Goal: Information Seeking & Learning: Learn about a topic

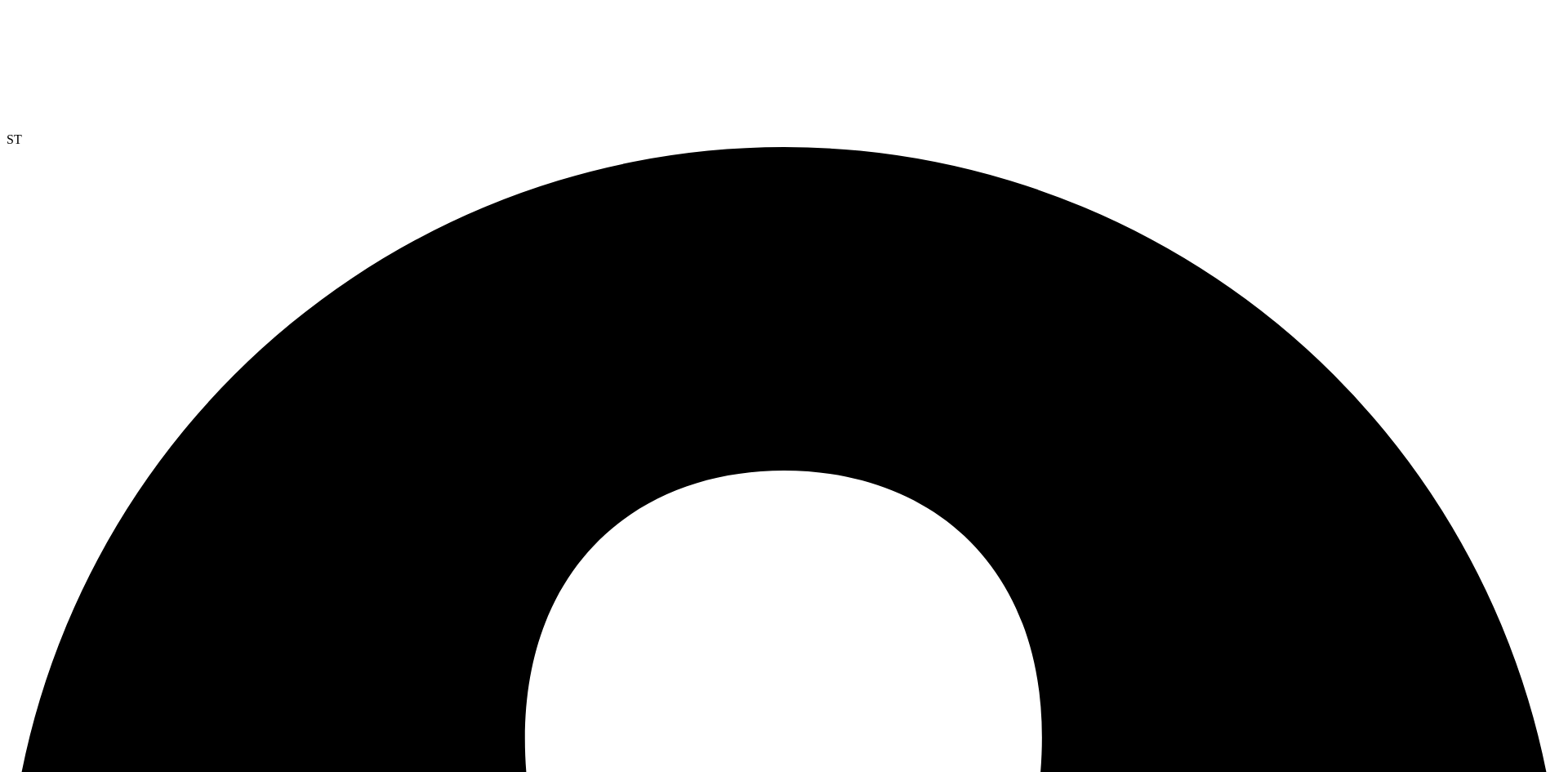
select select "USD"
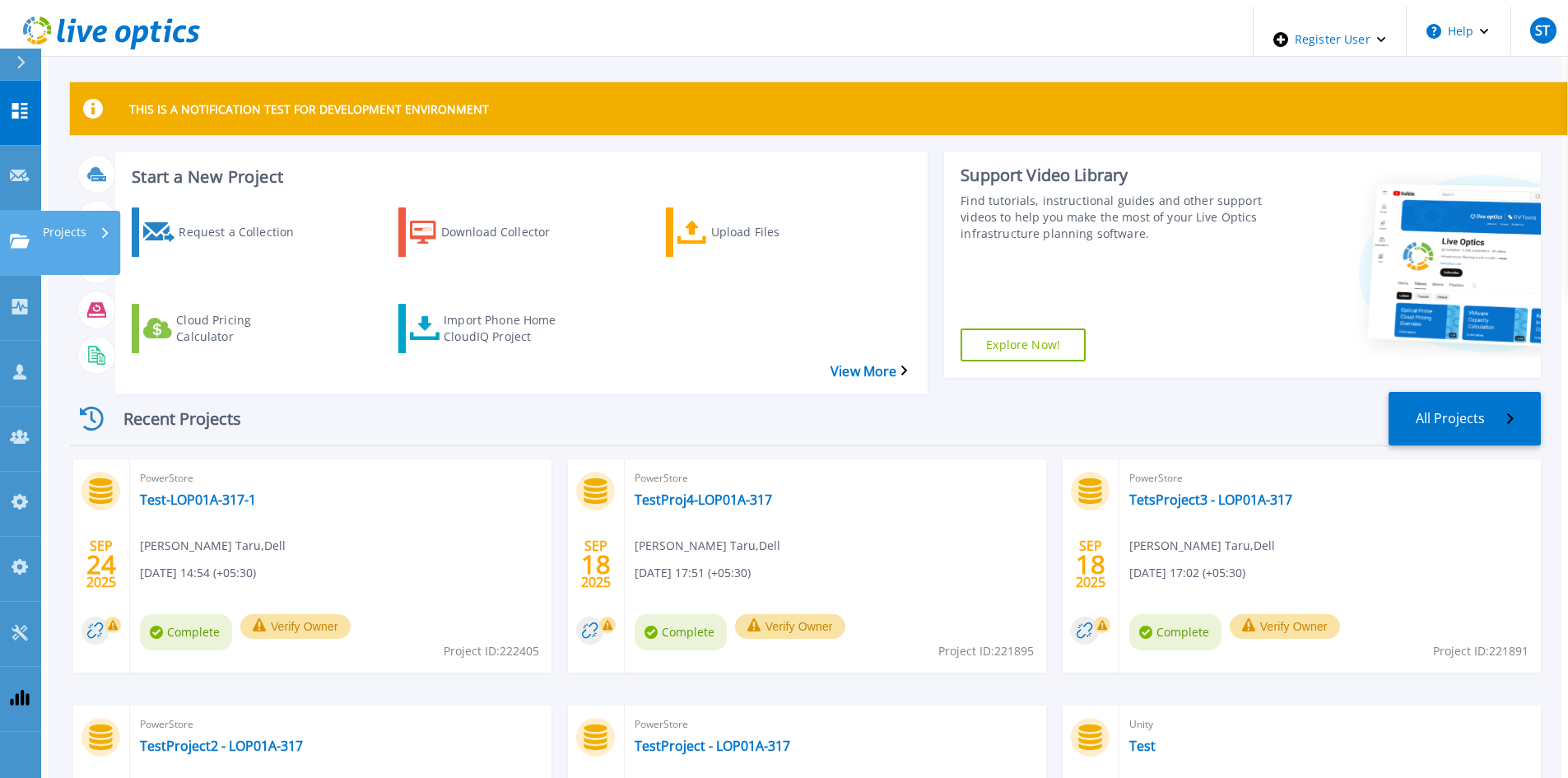
click at [26, 234] on icon at bounding box center [20, 241] width 20 height 14
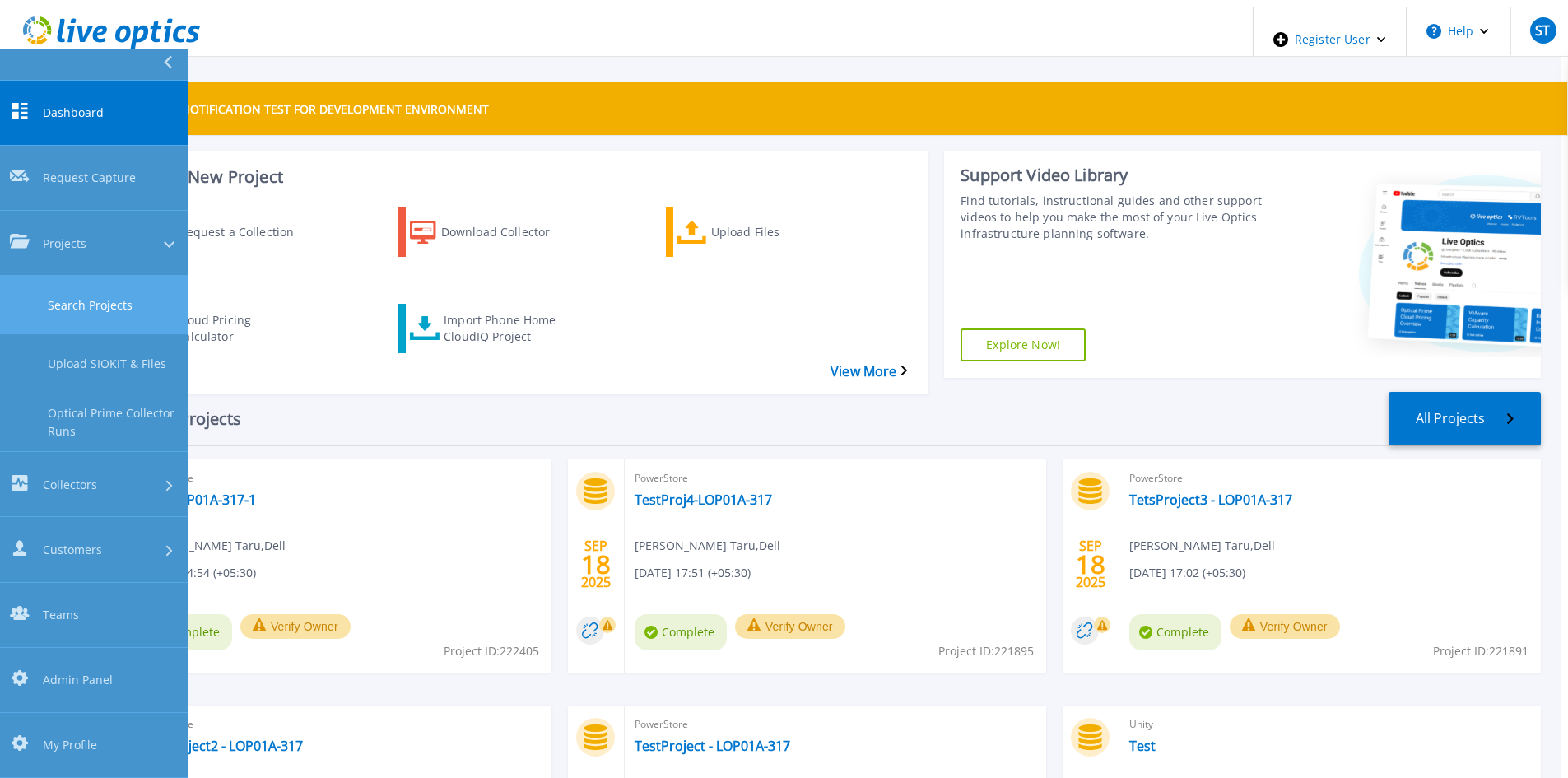
click at [61, 276] on link "Search Projects" at bounding box center [94, 305] width 188 height 59
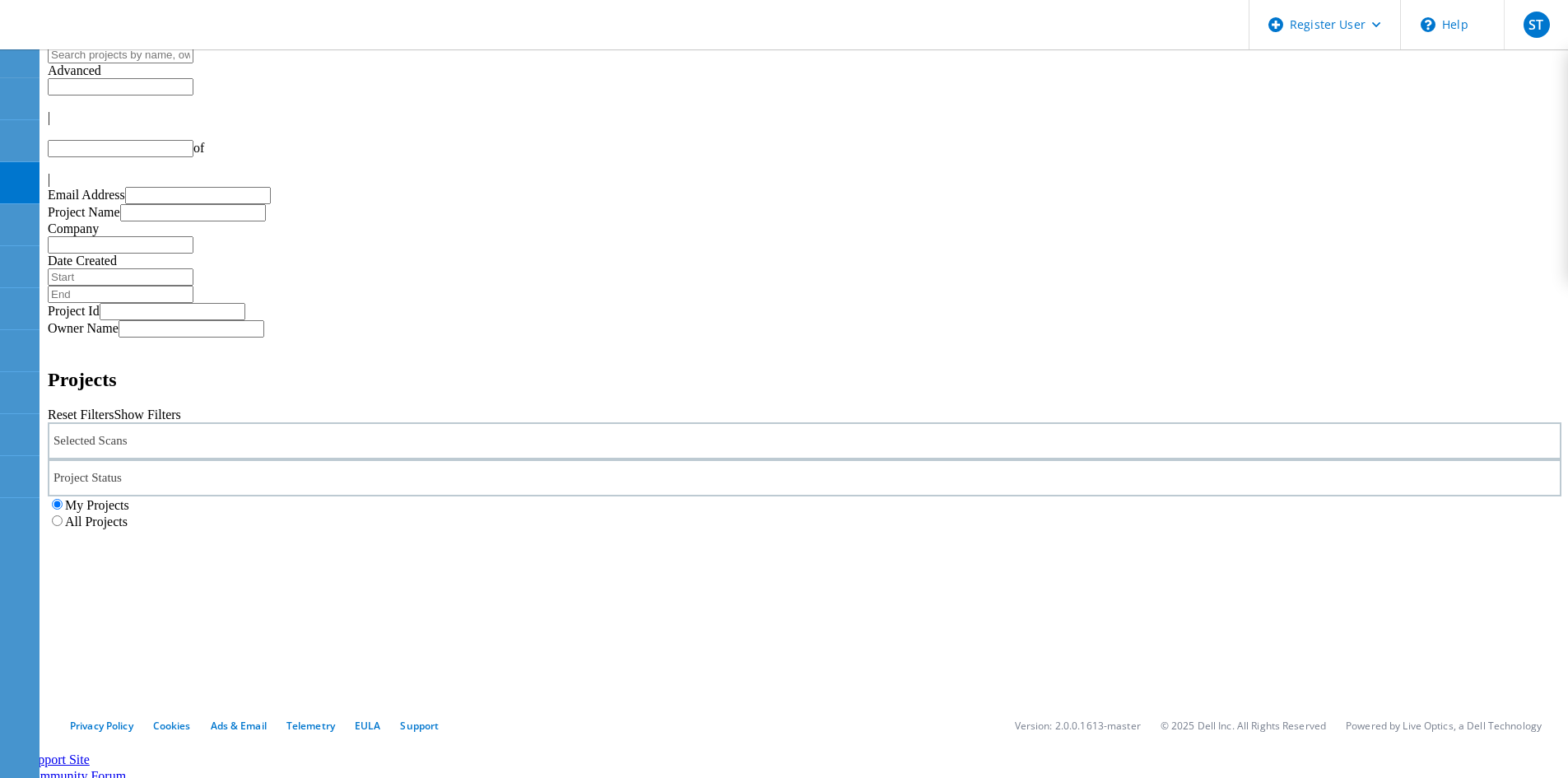
type input "1"
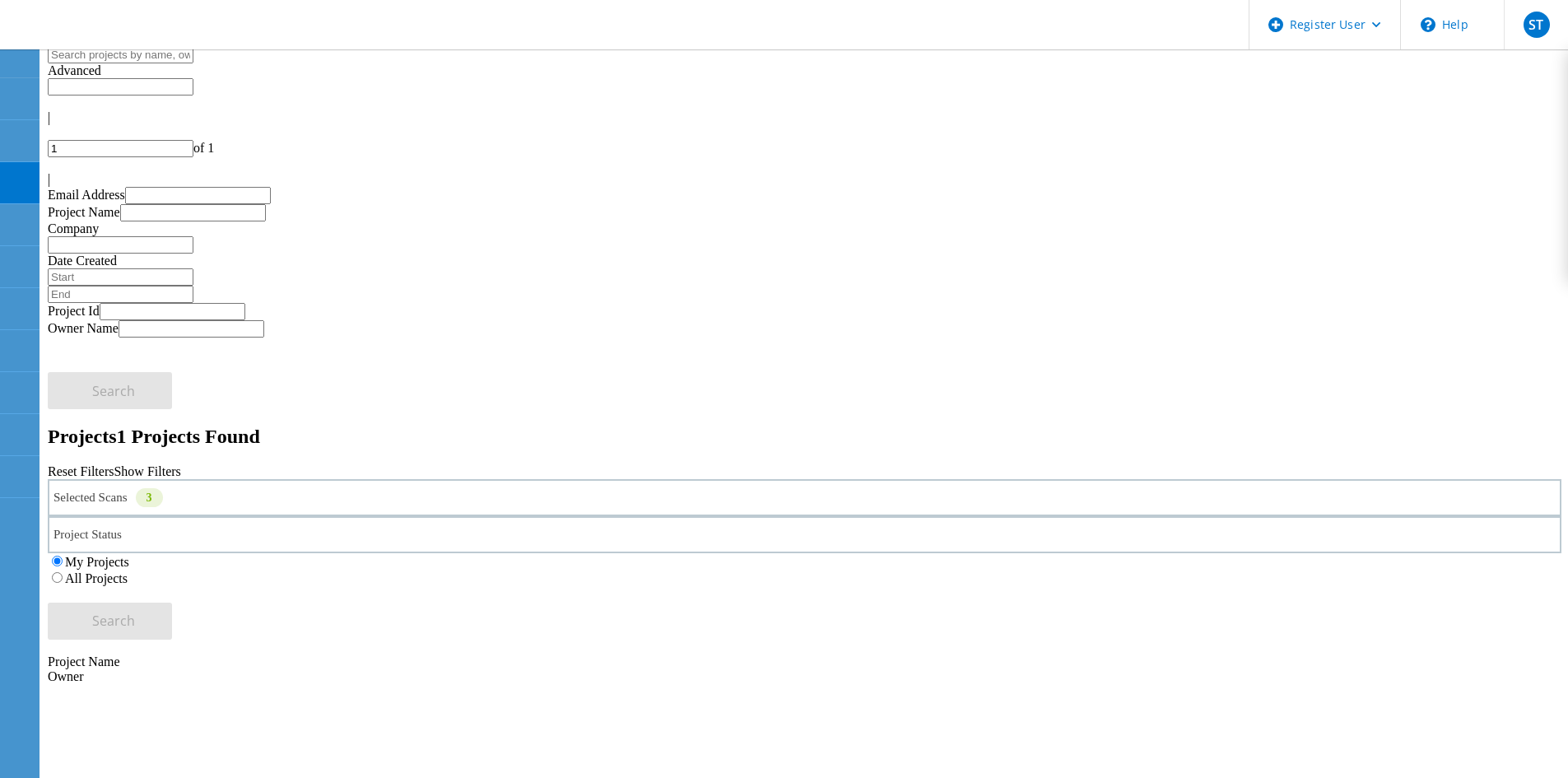
click at [128, 572] on label "All Projects" at bounding box center [95, 578] width 62 height 14
click at [62, 572] on input "All Projects" at bounding box center [57, 578] width 11 height 11
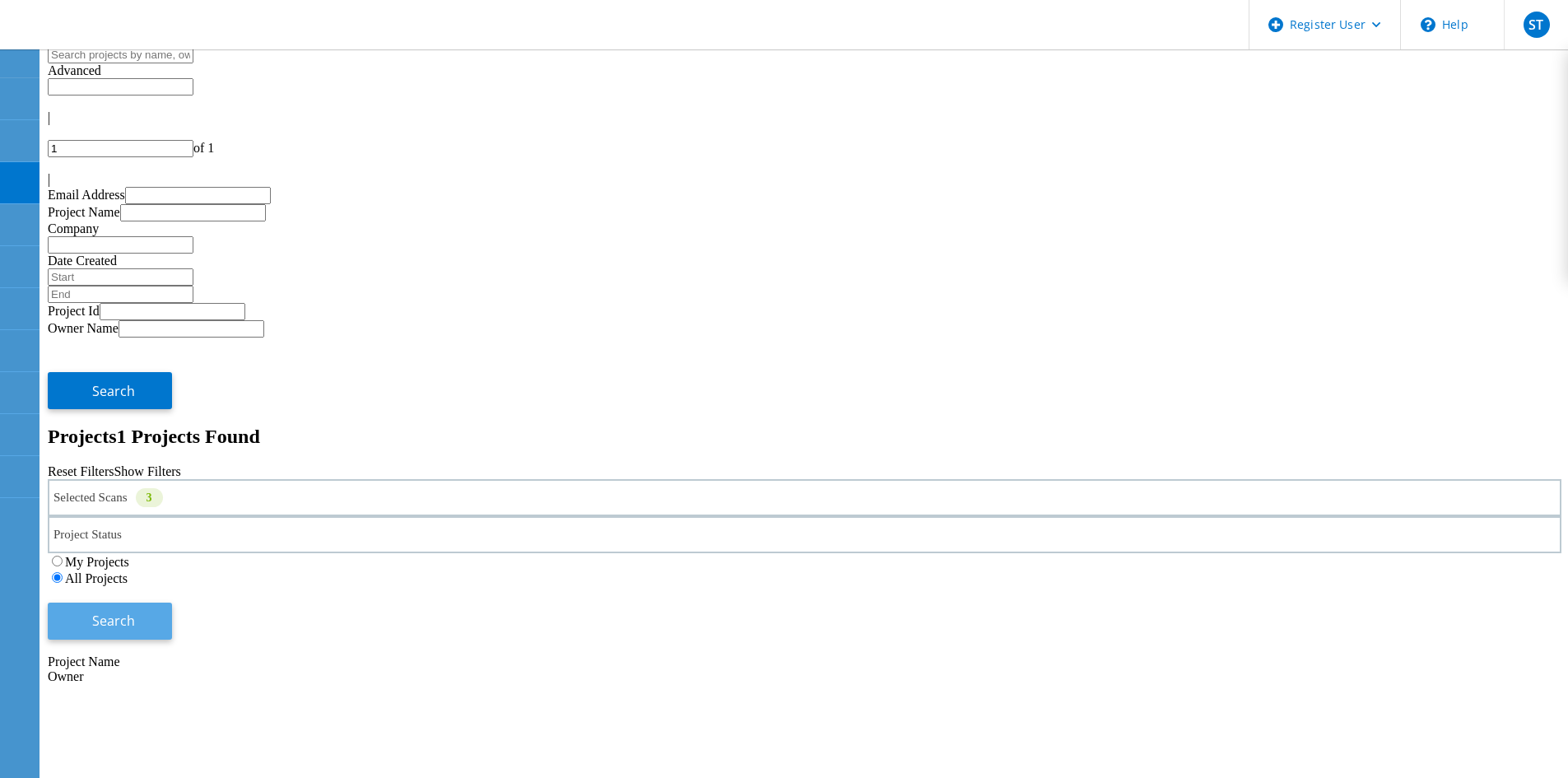
click at [172, 602] on button "Search" at bounding box center [110, 620] width 124 height 37
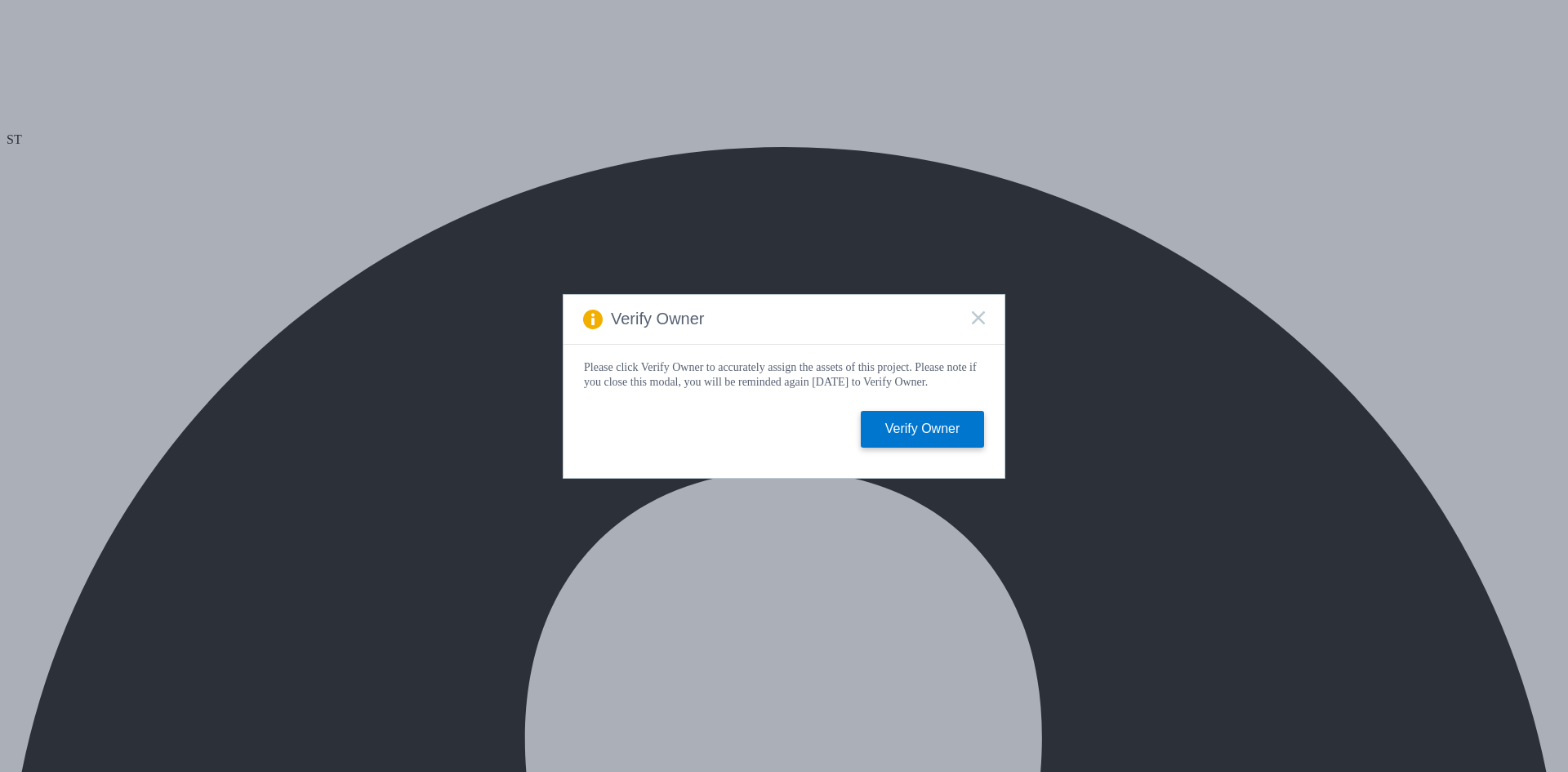
select select "USD"
click at [976, 317] on rect at bounding box center [978, 317] width 14 height 14
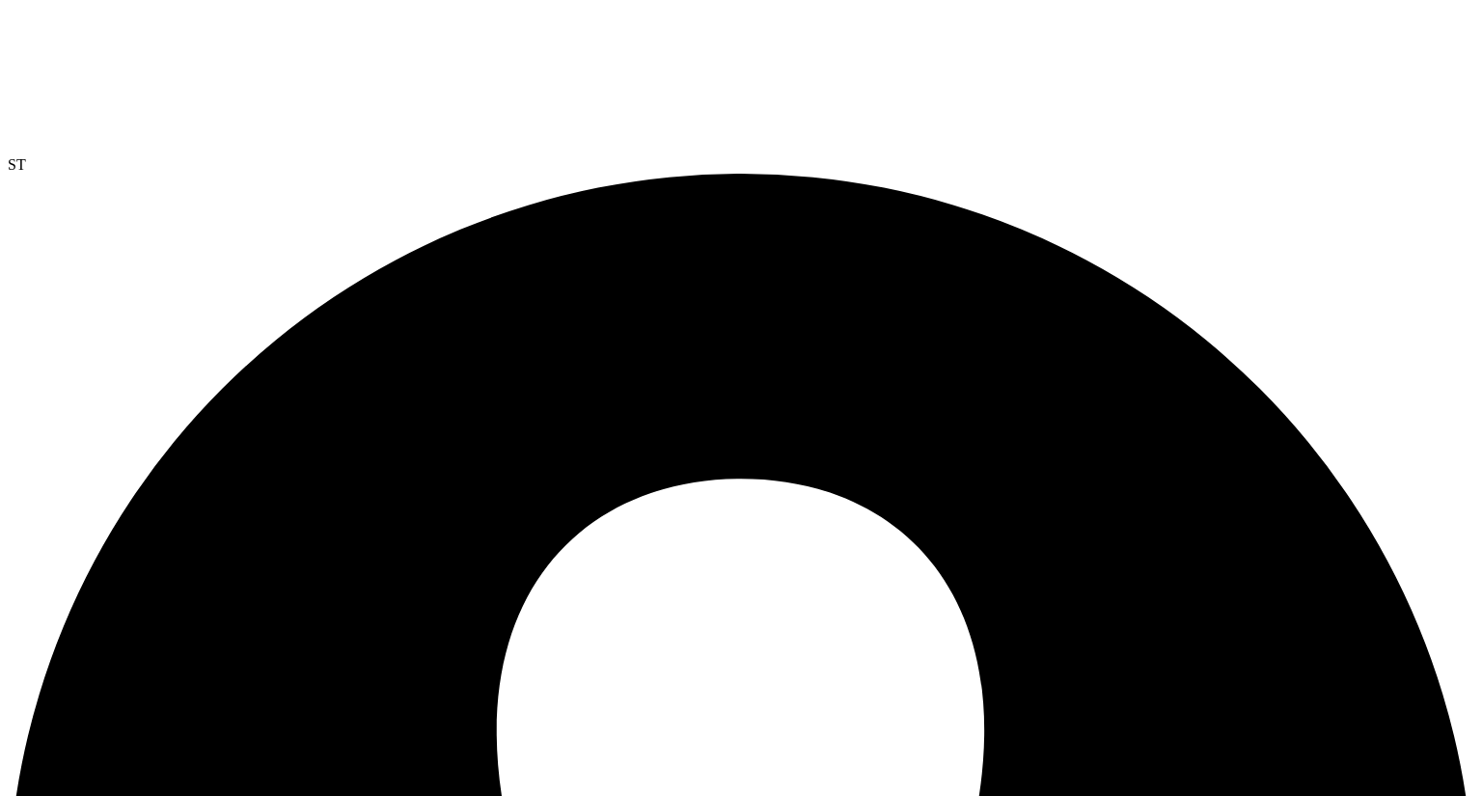
drag, startPoint x: 549, startPoint y: 291, endPoint x: 663, endPoint y: 288, distance: 113.9
radio input "true"
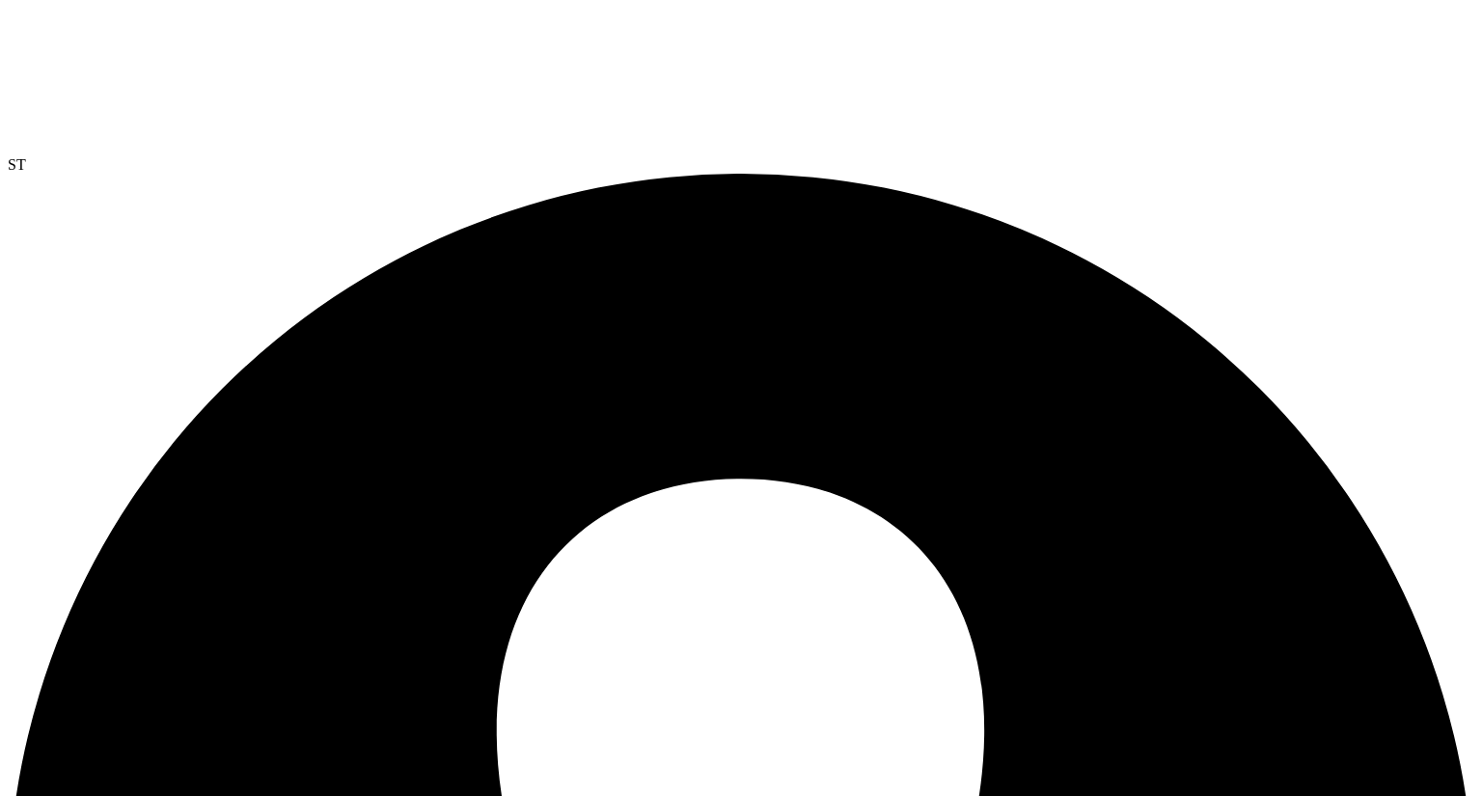
radio input "true"
radio input "false"
drag, startPoint x: 93, startPoint y: 256, endPoint x: 1029, endPoint y: 695, distance: 1034.0
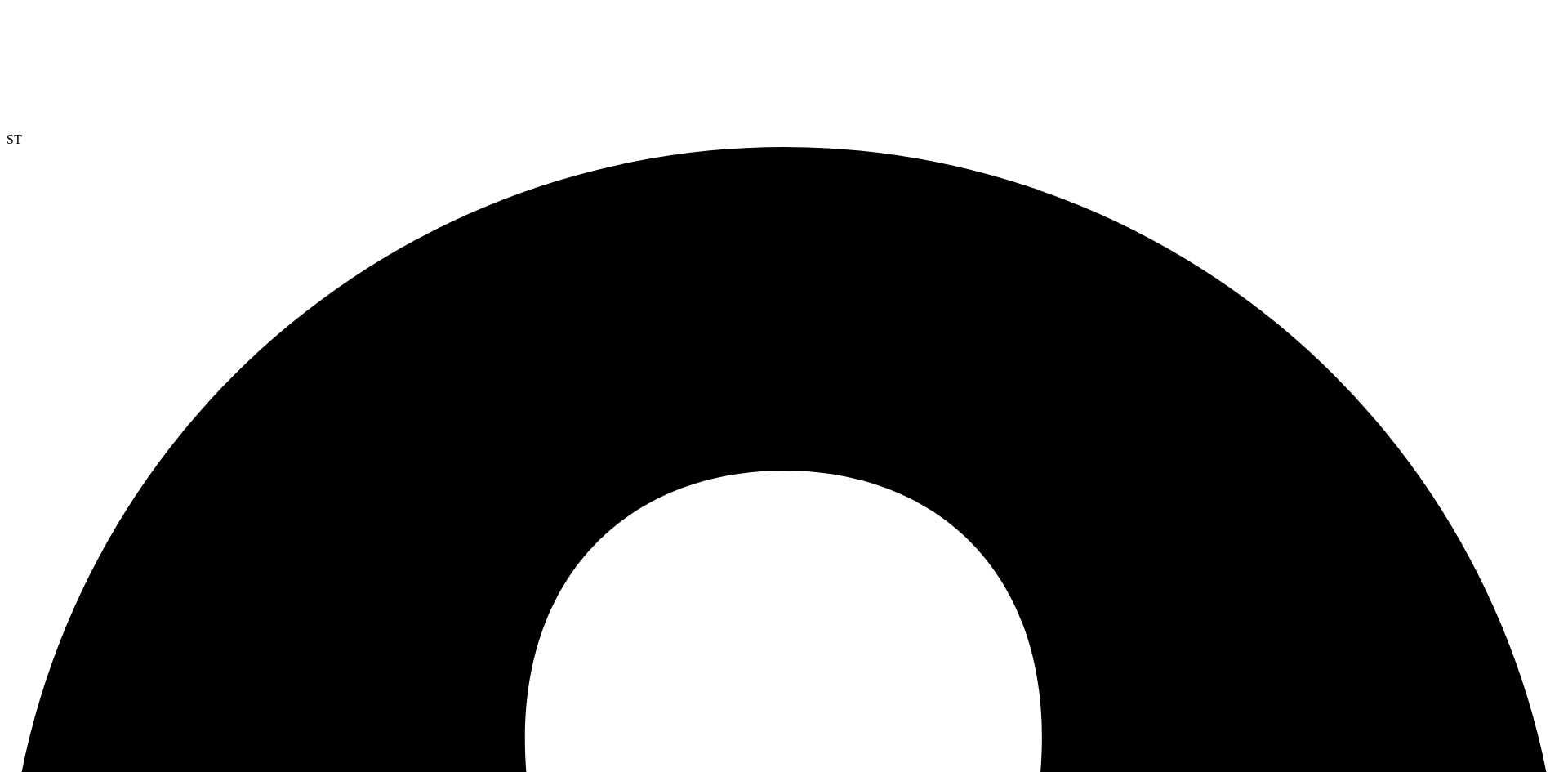
select select "USD"
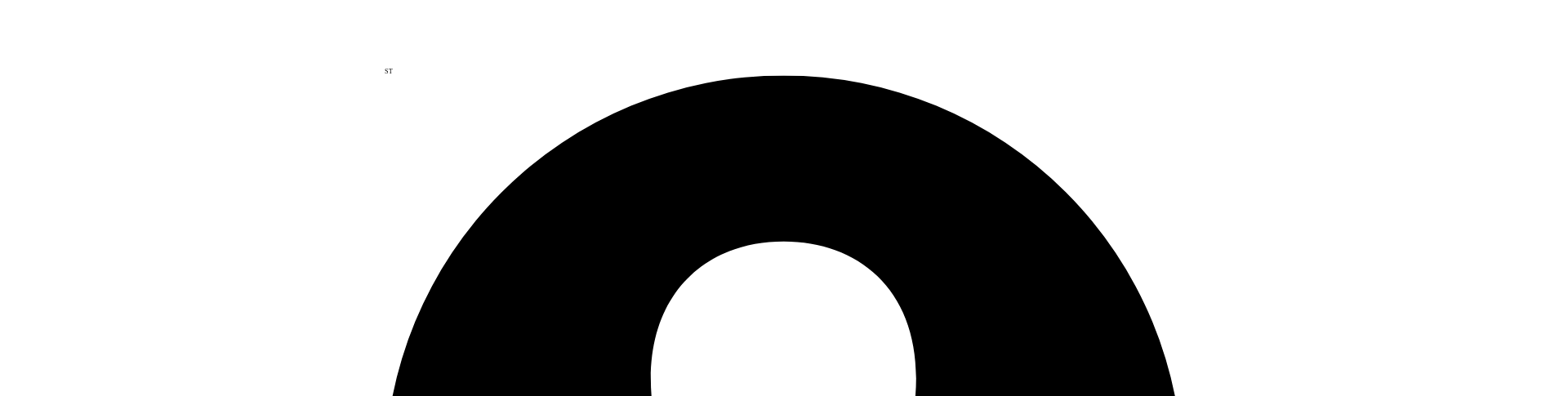
scroll to position [47, 0]
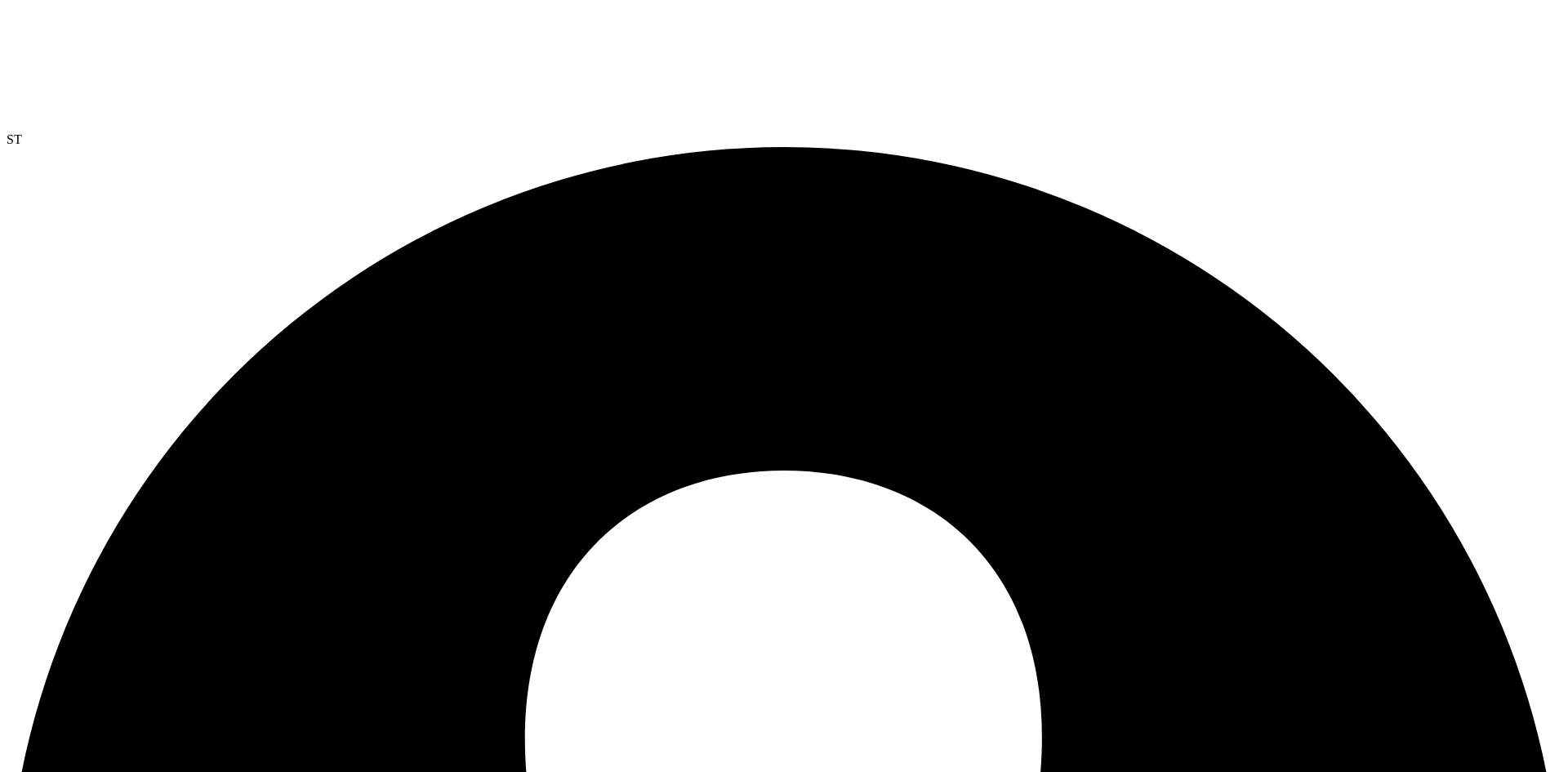
drag, startPoint x: 61, startPoint y: 143, endPoint x: 249, endPoint y: 168, distance: 189.7
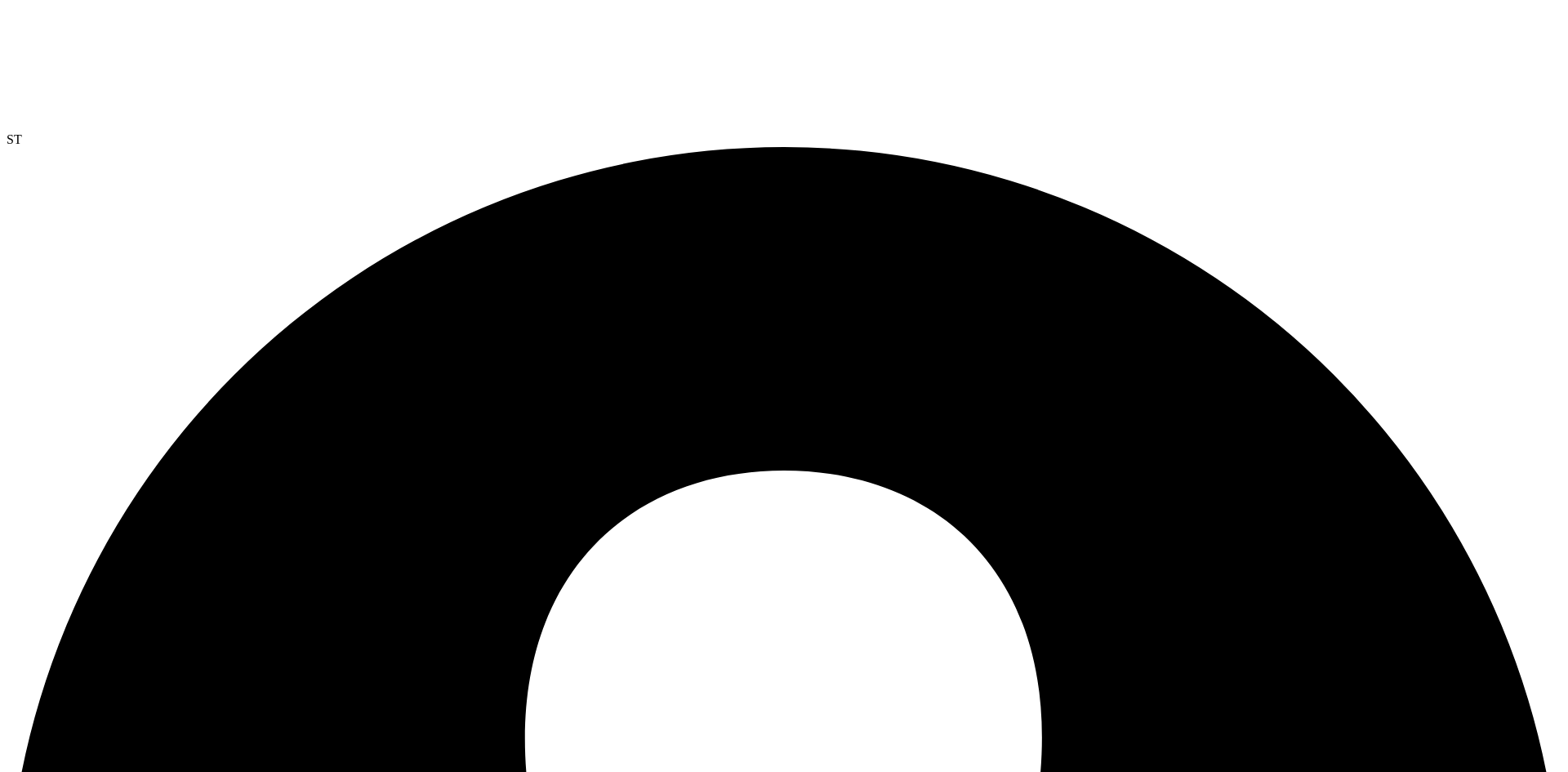
drag, startPoint x: 62, startPoint y: 151, endPoint x: 190, endPoint y: 152, distance: 128.0
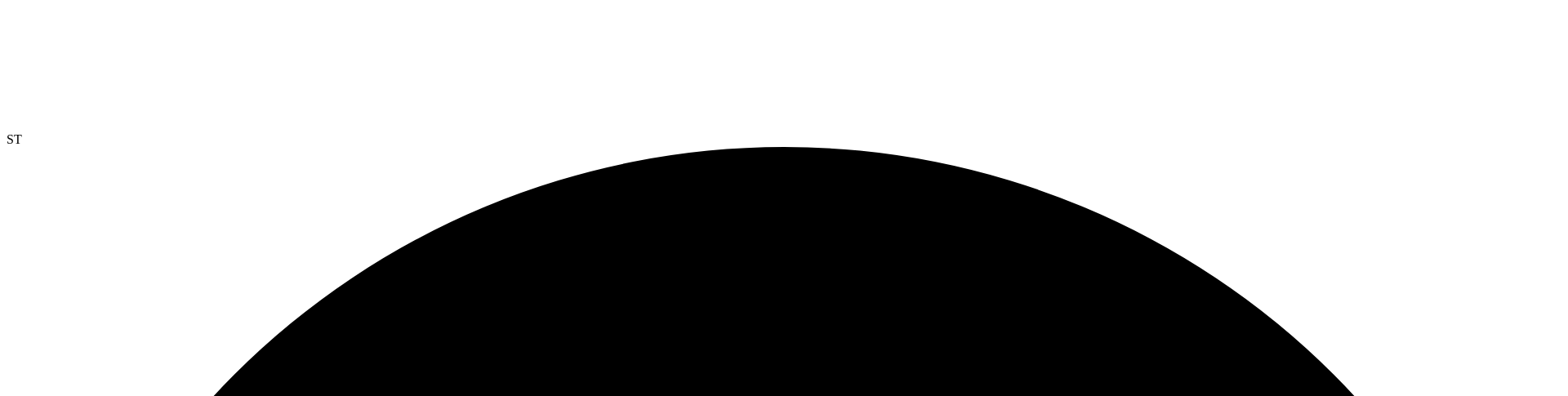
scroll to position [0, 0]
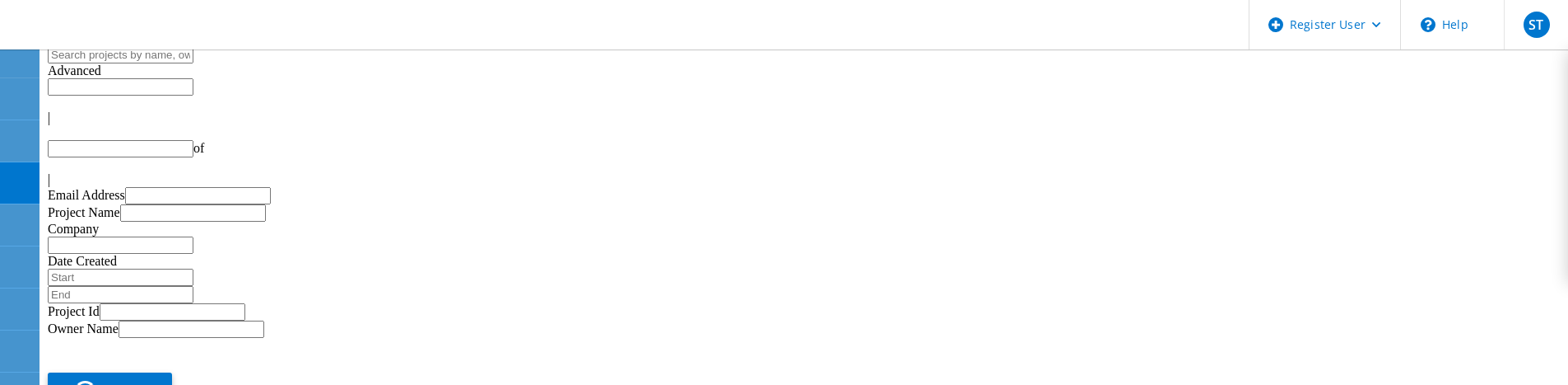
type input "1"
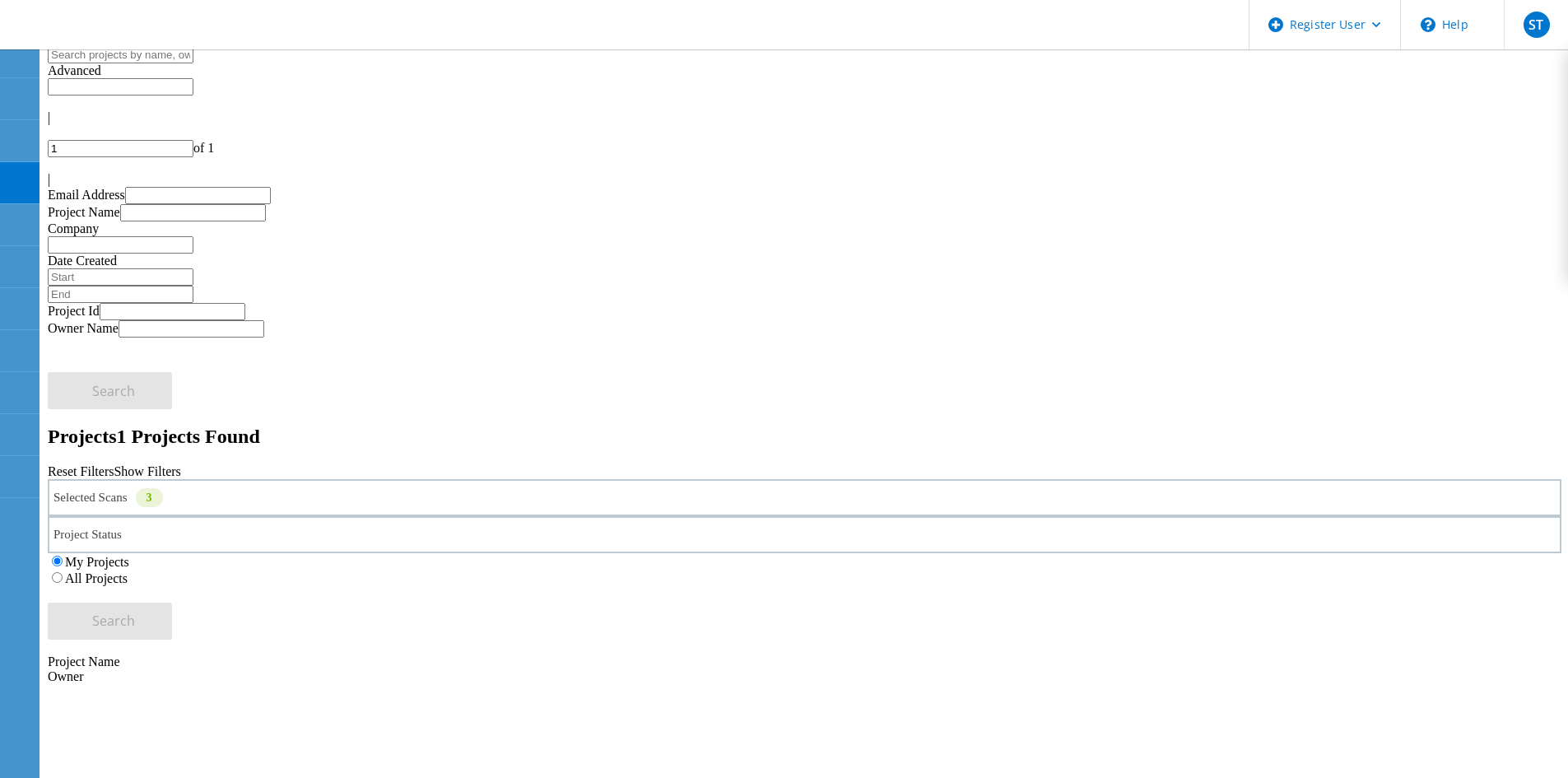
click at [437, 384] on div "Selected Scans 3" at bounding box center [804, 497] width 1513 height 37
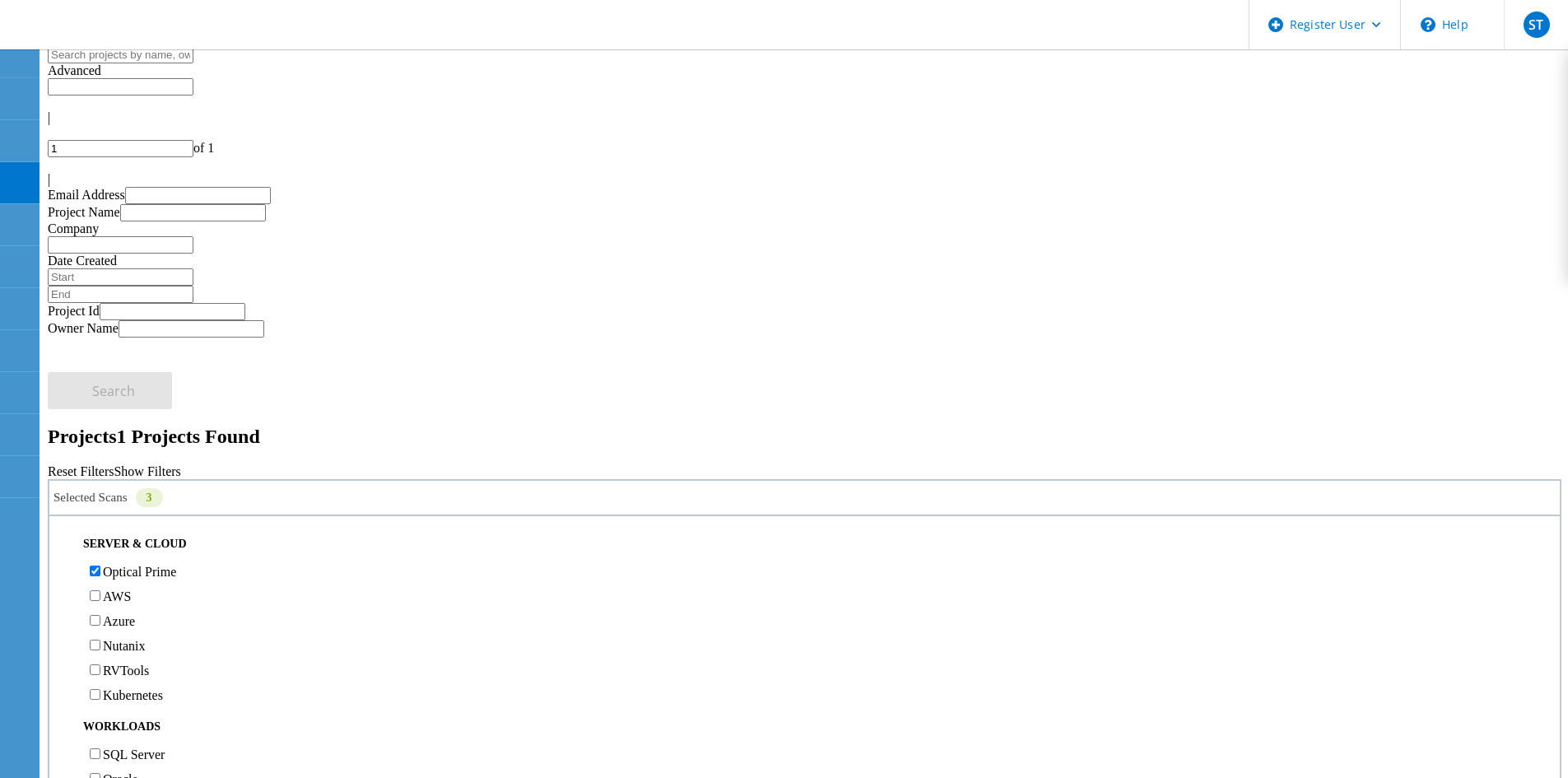
click at [134, 384] on label "Optical Prime" at bounding box center [140, 572] width 73 height 14
click at [101, 384] on input "Optical Prime" at bounding box center [95, 571] width 11 height 11
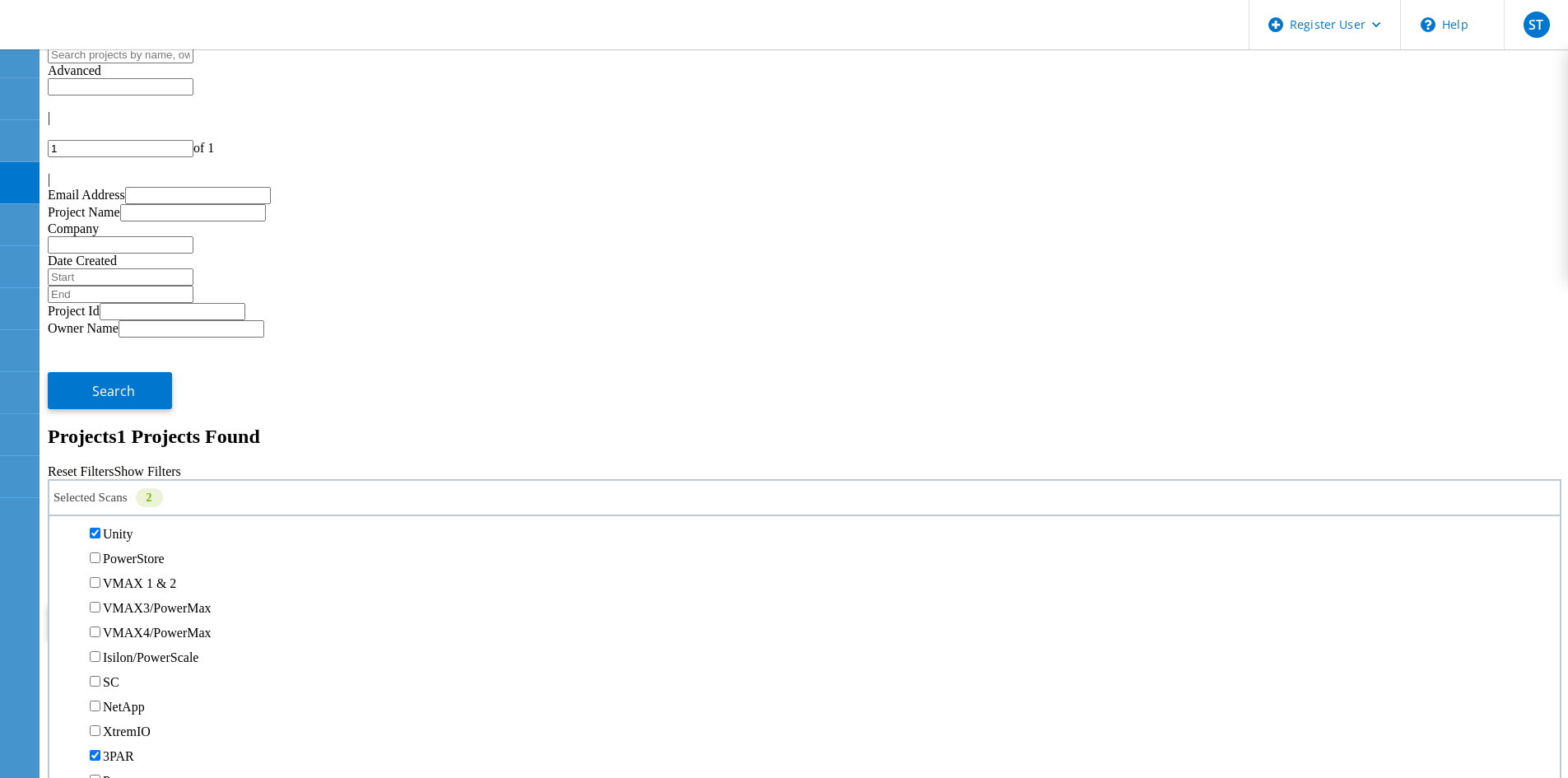
click at [132, 384] on label "Unity" at bounding box center [118, 534] width 30 height 14
click at [101, 384] on input "Unity" at bounding box center [95, 533] width 11 height 11
click at [127, 384] on label "Pure" at bounding box center [115, 451] width 24 height 14
click at [101, 384] on input "Pure" at bounding box center [95, 450] width 11 height 11
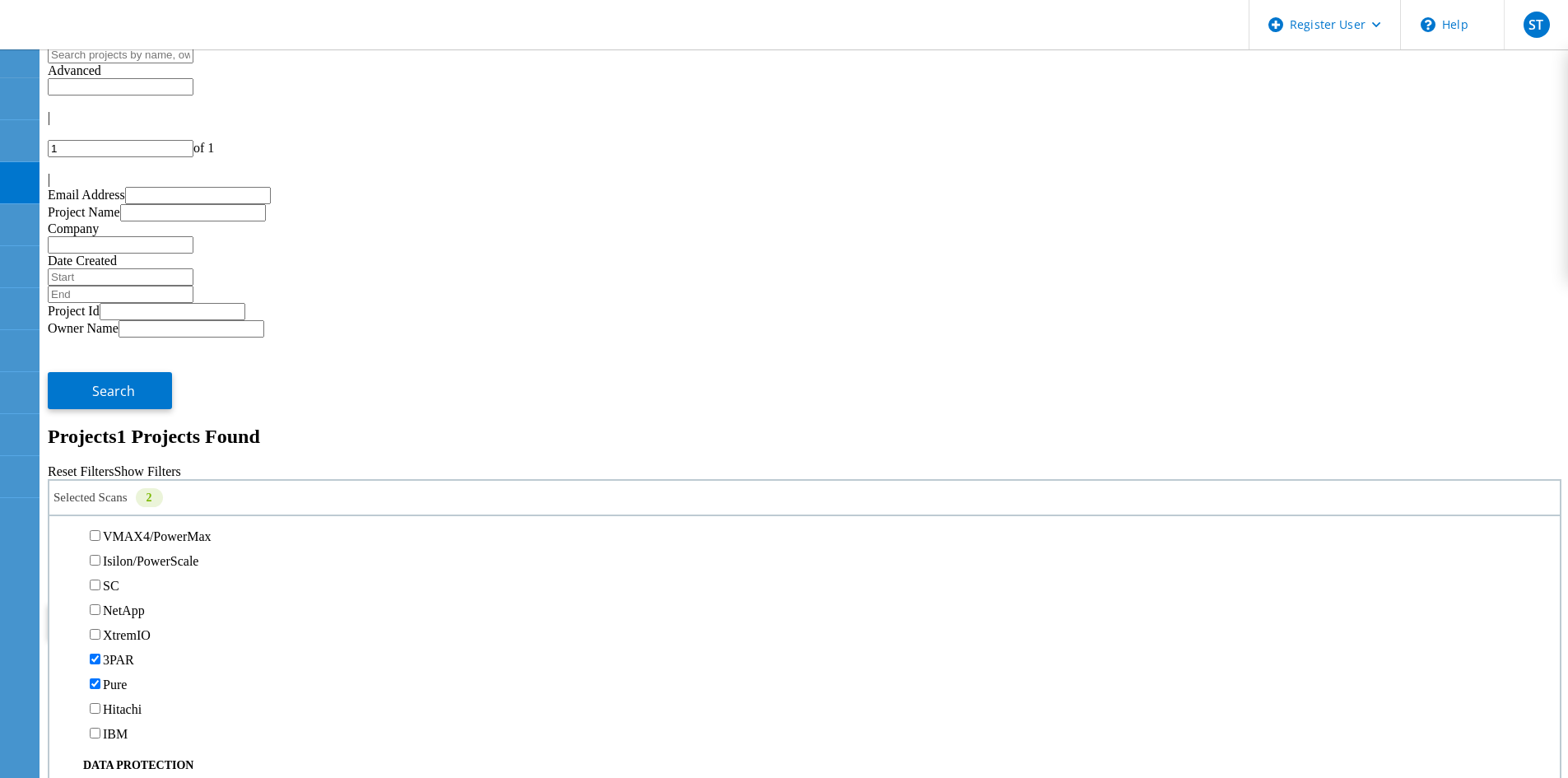
scroll to position [412, 0]
click at [127, 384] on label "PowerStore" at bounding box center [134, 476] width 61 height 14
click at [101, 384] on input "PowerStore" at bounding box center [95, 475] width 11 height 11
click at [172, 384] on button "Search" at bounding box center [110, 620] width 124 height 37
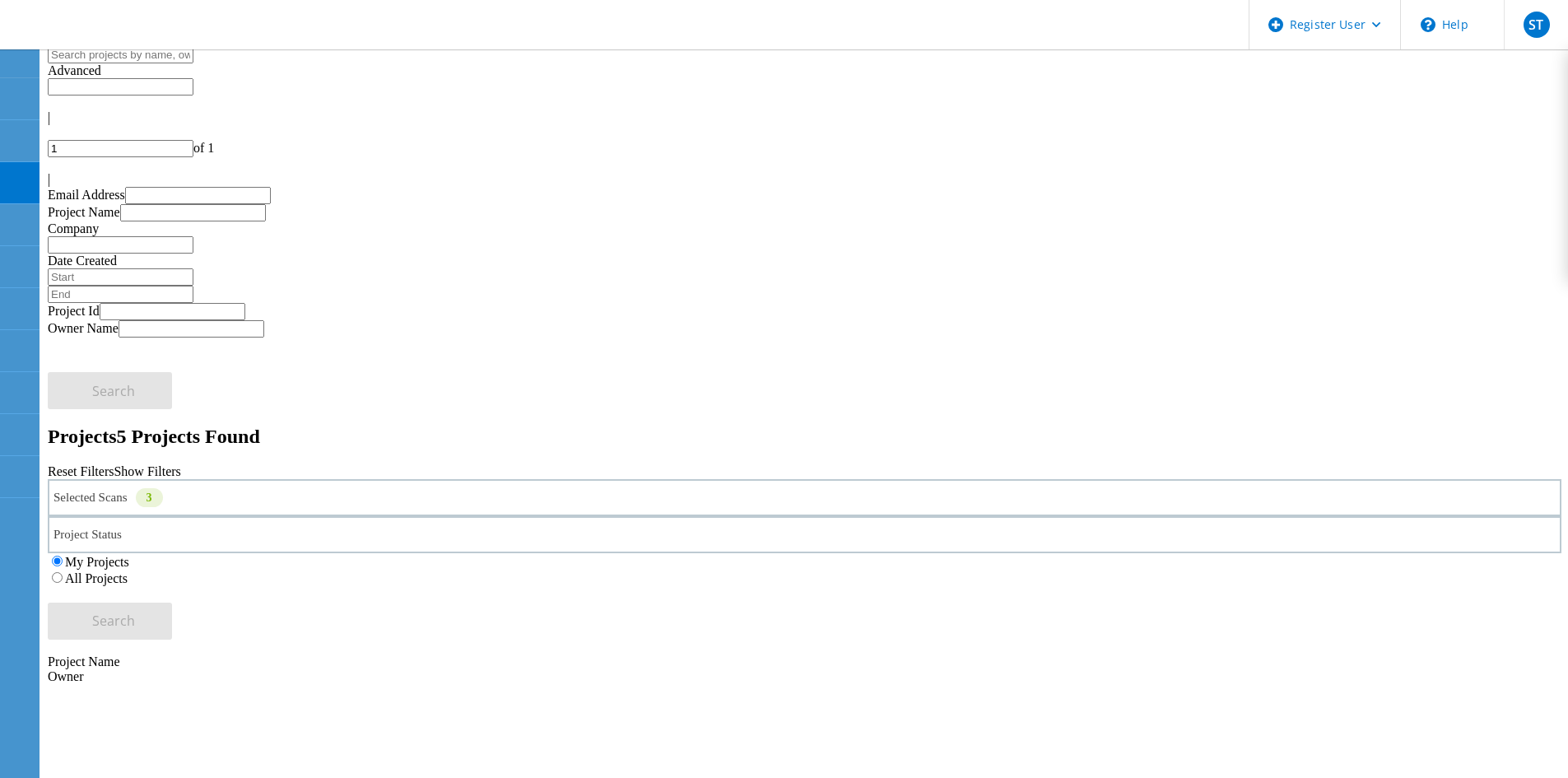
click at [128, 384] on label "All Projects" at bounding box center [95, 578] width 62 height 14
click at [62, 384] on input "All Projects" at bounding box center [57, 578] width 11 height 11
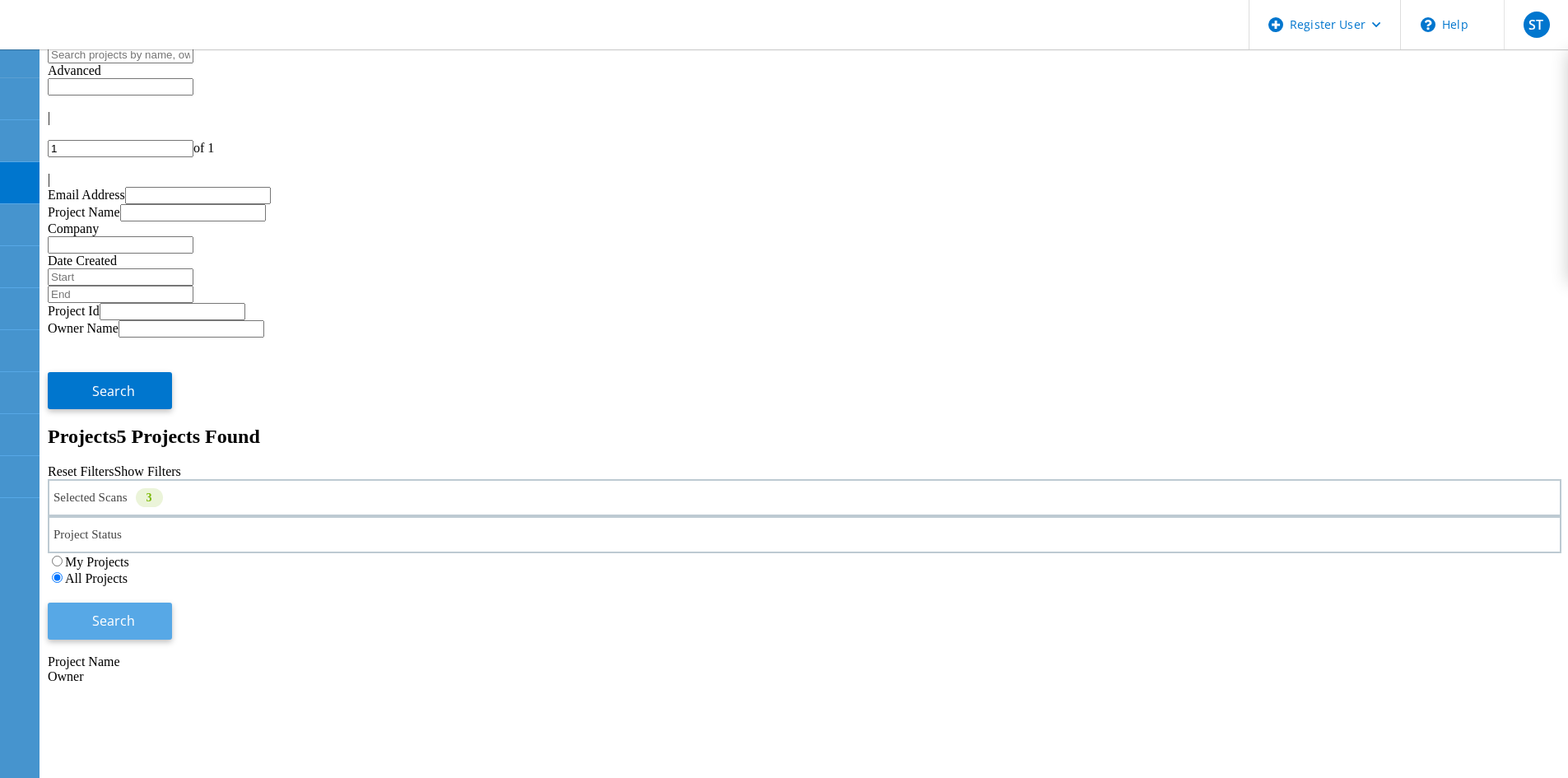
click at [135, 384] on span "Search" at bounding box center [113, 620] width 43 height 18
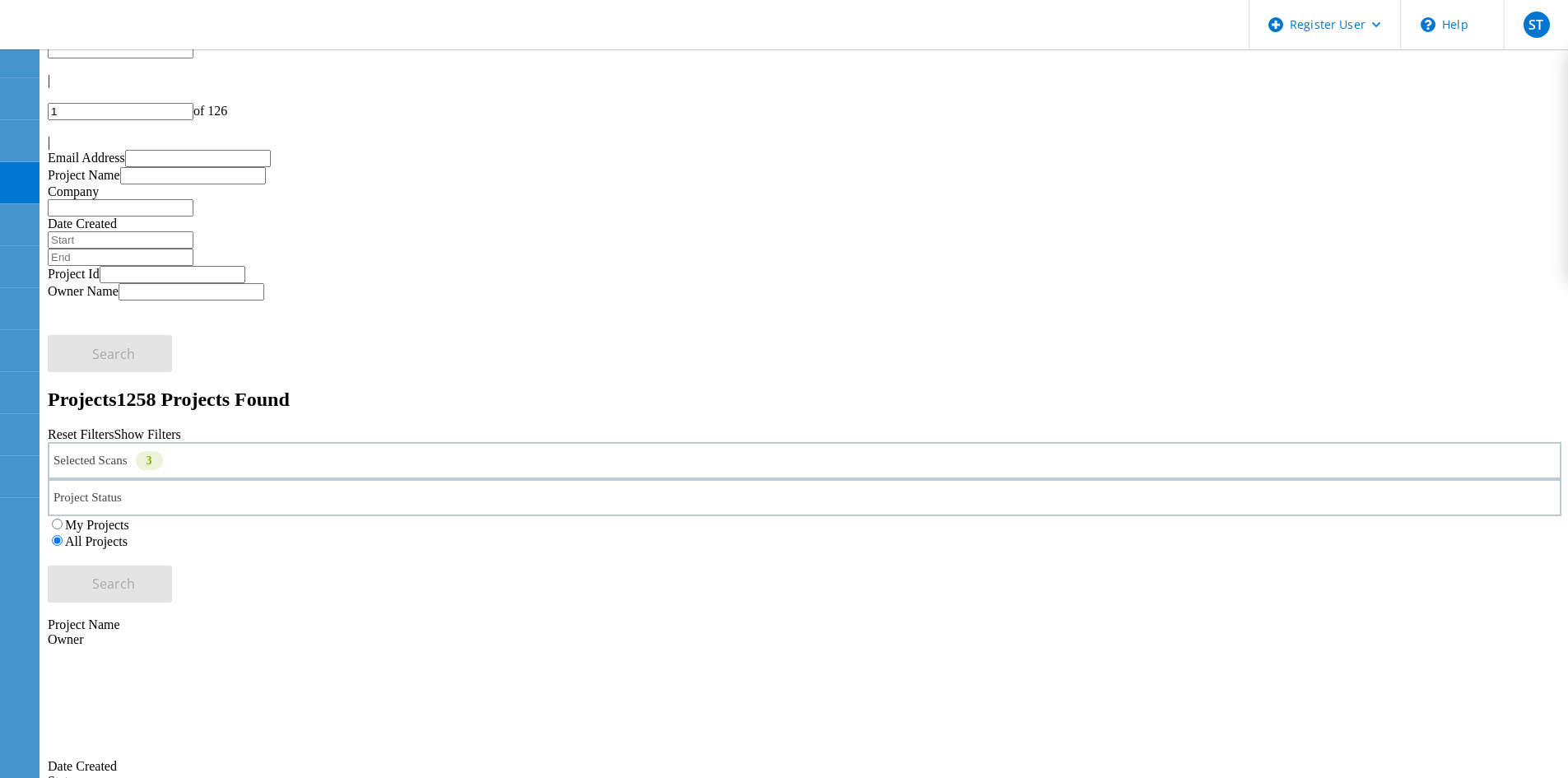
scroll to position [0, 0]
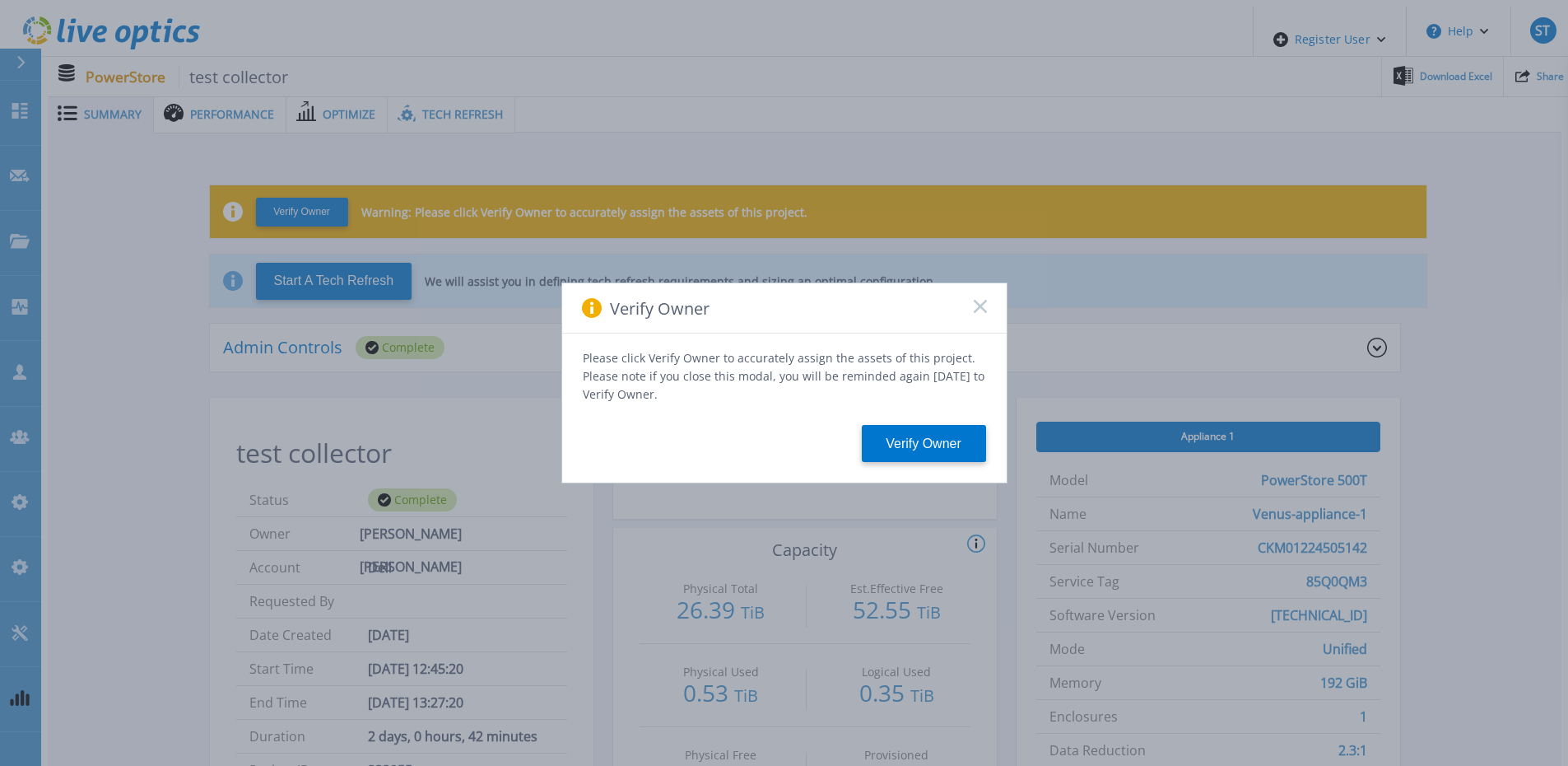
click at [987, 314] on div "Verify Owner" at bounding box center [784, 308] width 444 height 50
click at [977, 311] on rect at bounding box center [980, 305] width 14 height 14
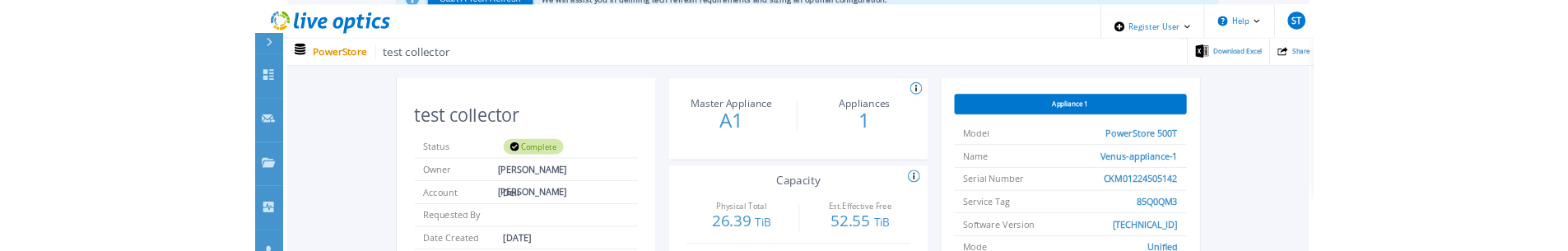
scroll to position [330, 0]
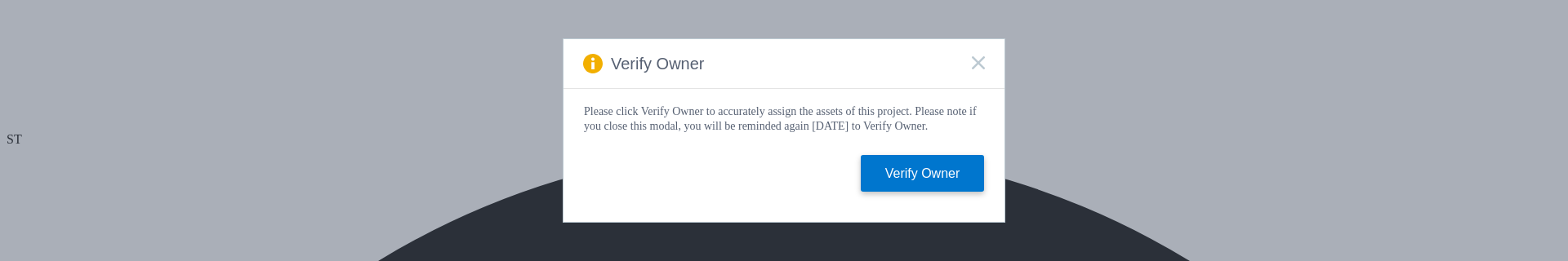
click at [977, 65] on span at bounding box center [977, 64] width 13 height 15
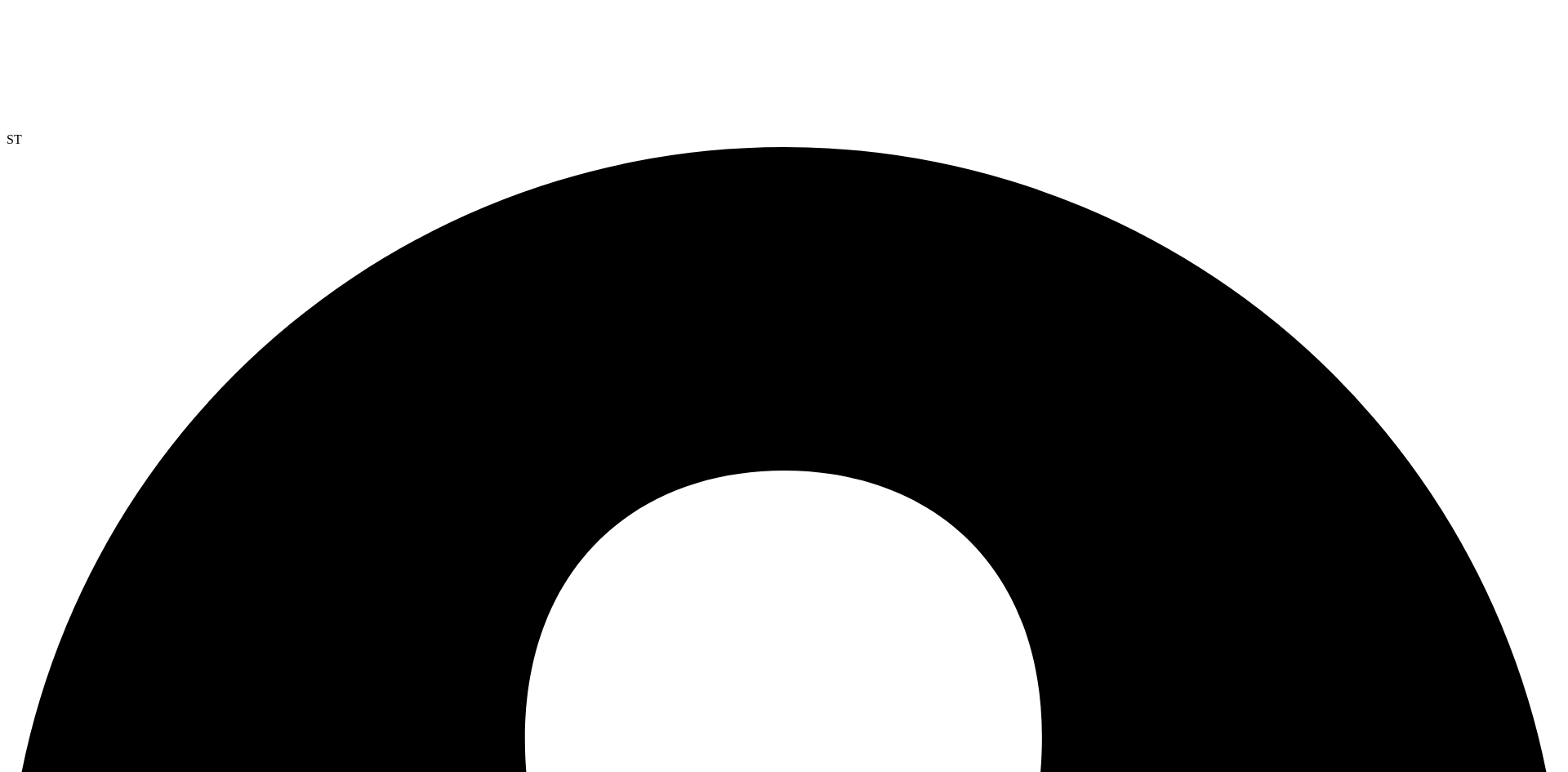
select select "USD"
drag, startPoint x: 51, startPoint y: 252, endPoint x: 319, endPoint y: 246, distance: 268.1
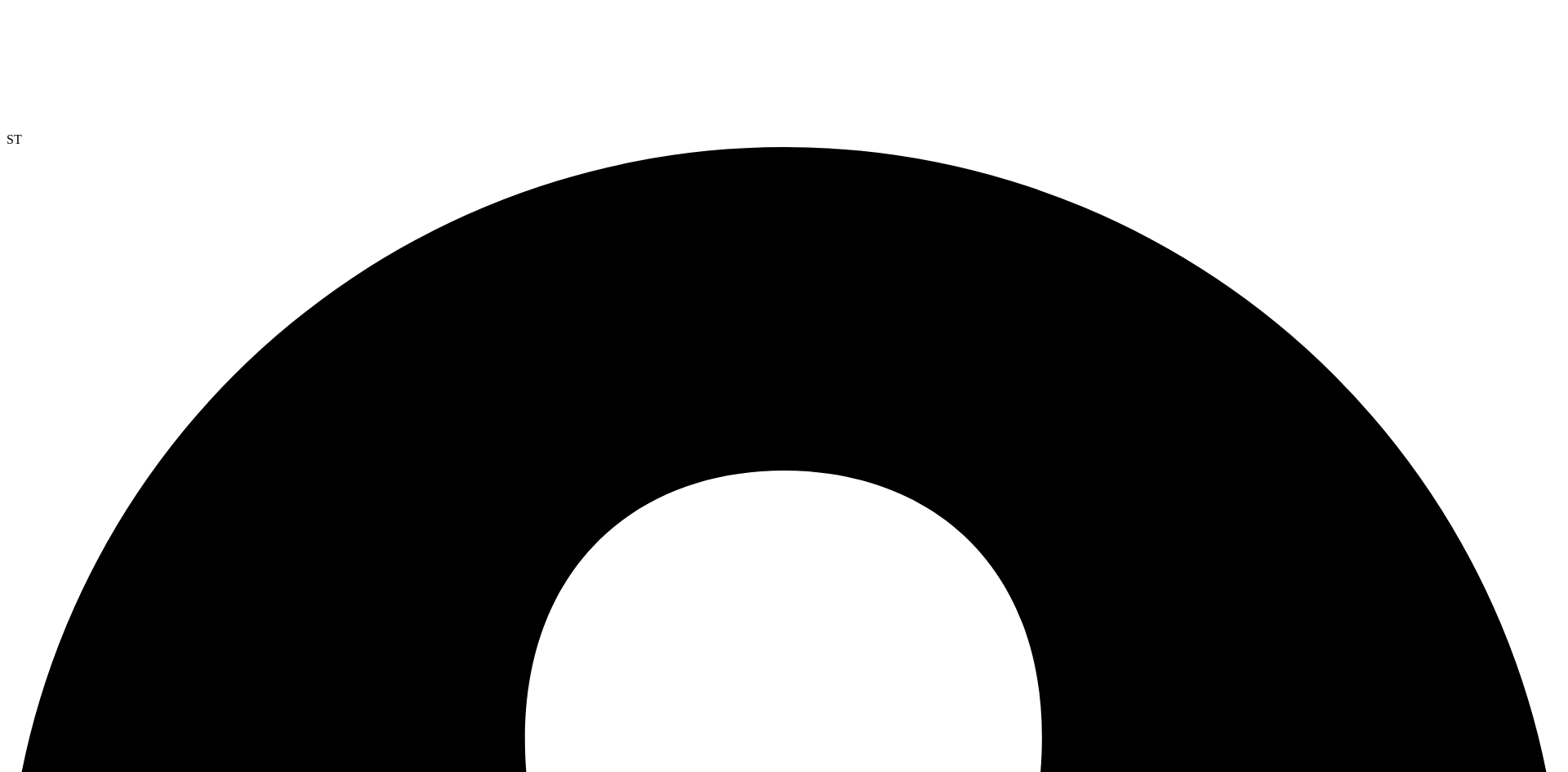
select select "USD"
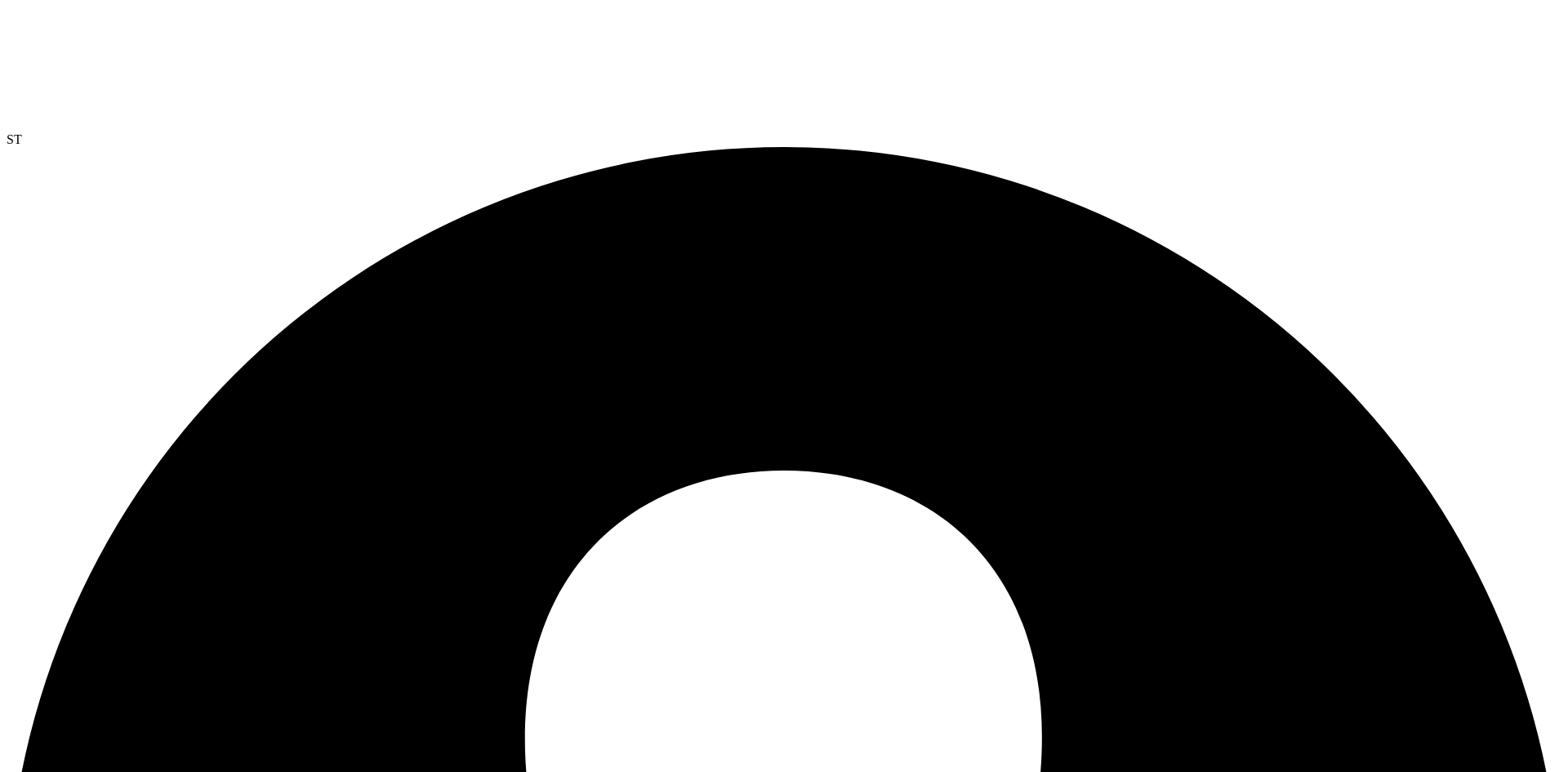
radio input "true"
radio input "false"
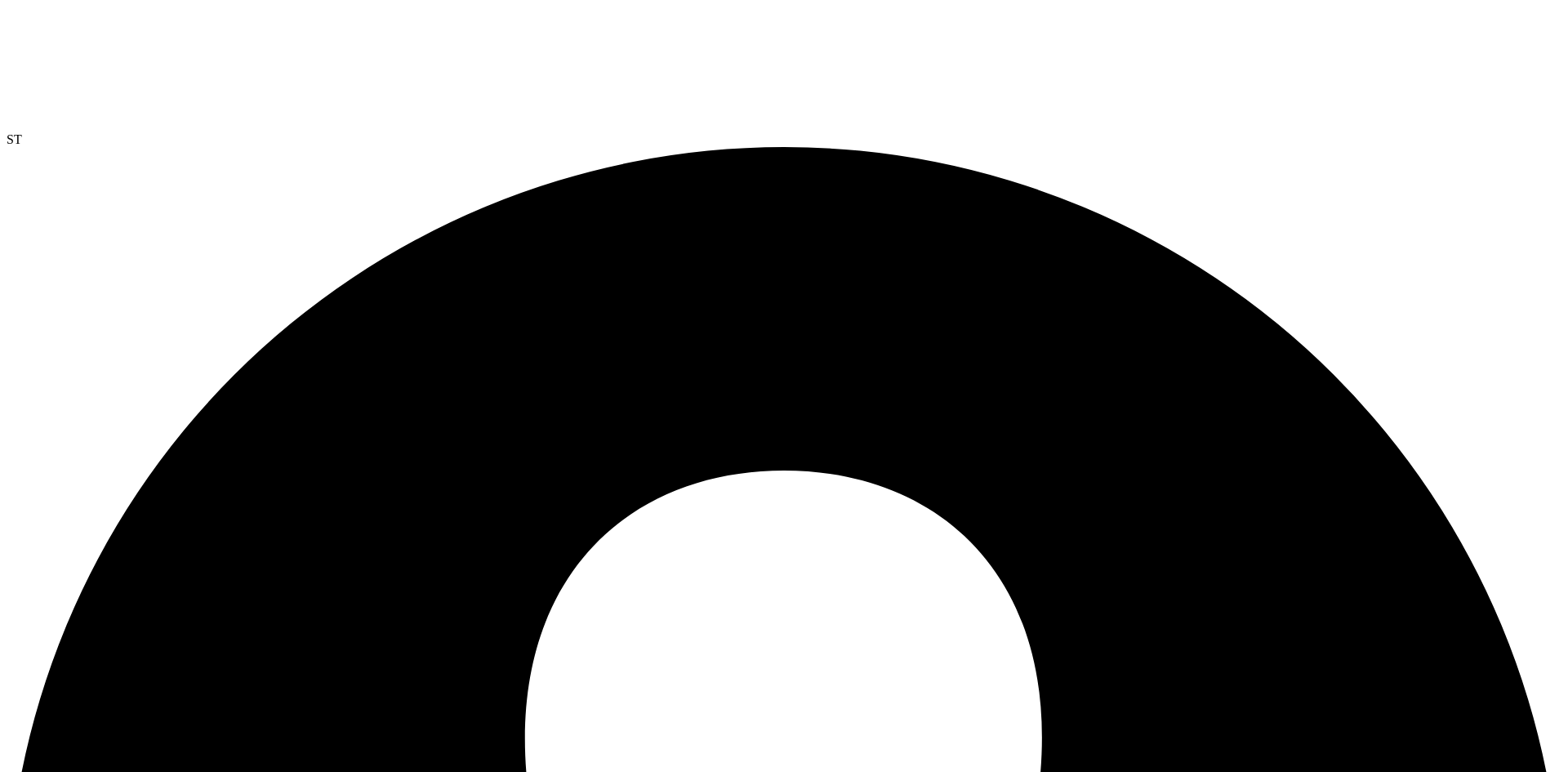
drag, startPoint x: 1106, startPoint y: 134, endPoint x: 1009, endPoint y: 149, distance: 98.2
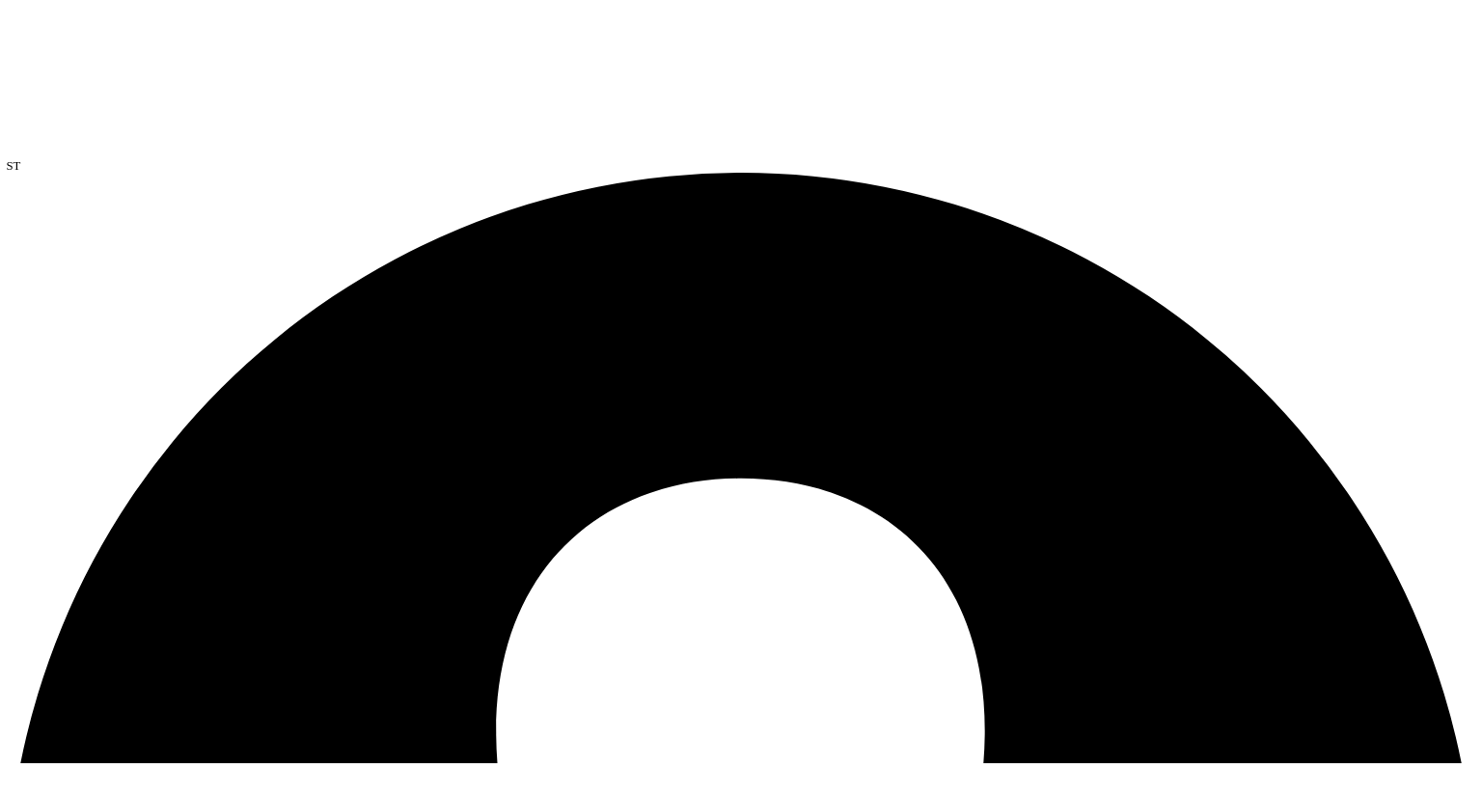
scroll to position [0, 0]
